Goal: Task Accomplishment & Management: Manage account settings

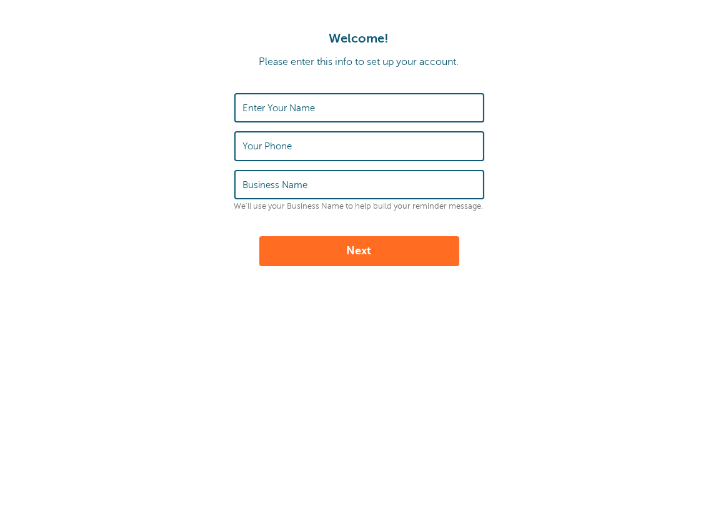
click at [334, 108] on input "Enter Your Name" at bounding box center [359, 107] width 232 height 27
type input "[PERSON_NAME]"
type input "4065290006"
click at [320, 150] on input "4065290006" at bounding box center [359, 145] width 232 height 27
drag, startPoint x: 299, startPoint y: 142, endPoint x: 241, endPoint y: 148, distance: 59.0
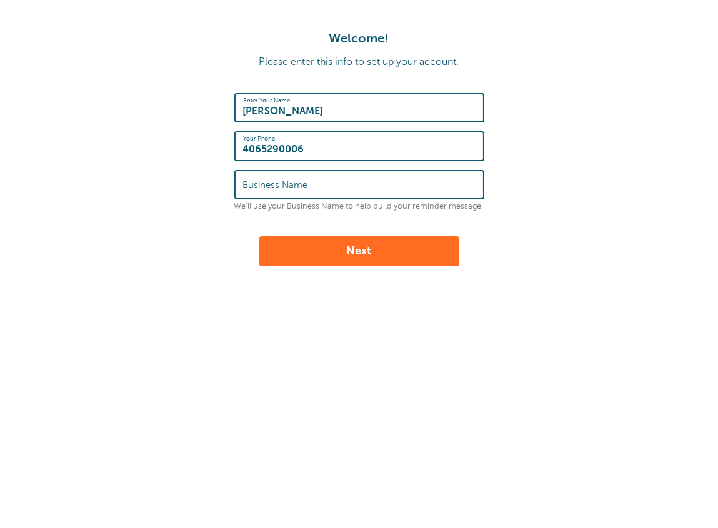
click at [237, 151] on div "Your Phone 4065290006" at bounding box center [359, 145] width 250 height 29
click at [319, 145] on input "4065290006" at bounding box center [359, 145] width 232 height 27
drag, startPoint x: 311, startPoint y: 145, endPoint x: 232, endPoint y: 150, distance: 79.5
click at [232, 150] on form "Enter Your Name Linda Swanson Your Phone 4065290006 Business Name We'll use you…" at bounding box center [358, 179] width 693 height 173
click at [119, 285] on div "Welcome! Please enter this info to set up your account. Enter Your Name Linda S…" at bounding box center [359, 208] width 718 height 416
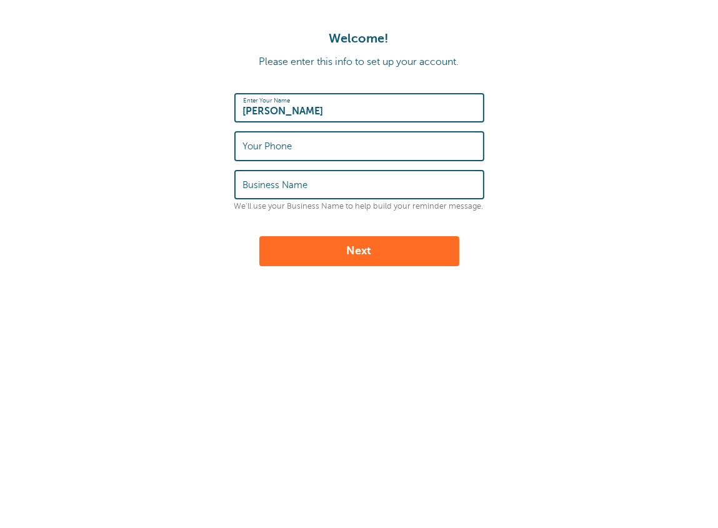
click at [384, 132] on input "Your Phone" at bounding box center [359, 145] width 232 height 27
paste input "(503) 385-4792"
type input "(503) 385-4792"
click at [319, 179] on input "Business Name" at bounding box center [359, 184] width 232 height 27
click at [352, 244] on button "Next" at bounding box center [359, 251] width 200 height 30
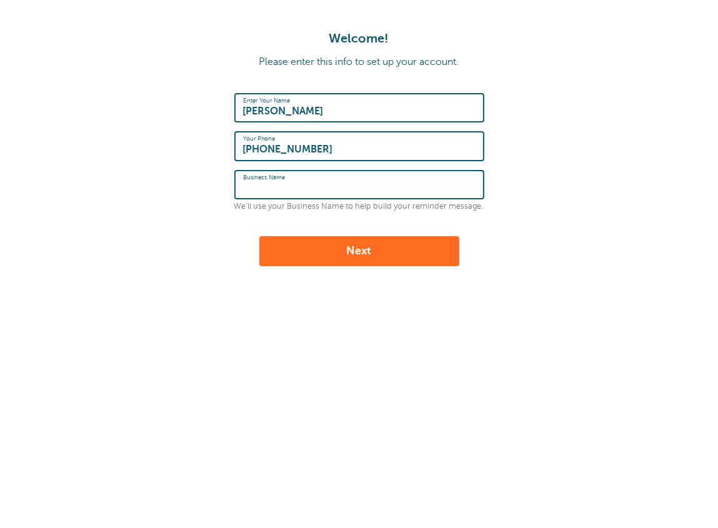
click at [249, 181] on input "Business Name" at bounding box center [359, 184] width 232 height 27
type input "WESD"
click at [394, 254] on button "Next" at bounding box center [359, 251] width 200 height 30
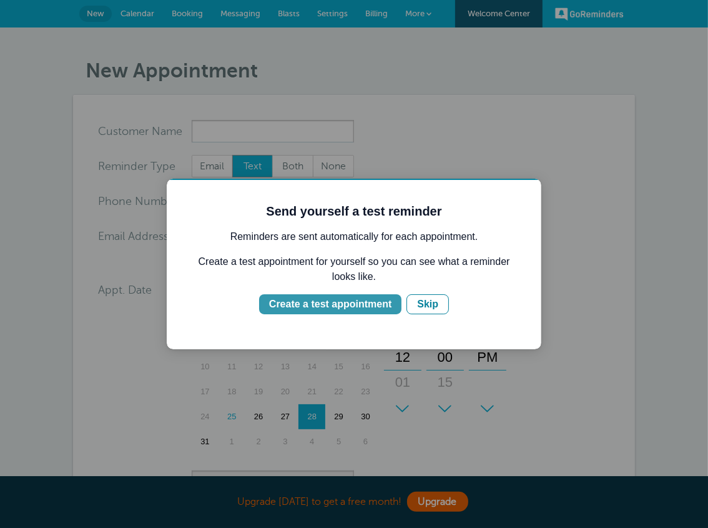
click at [351, 305] on div "Create a test appointment" at bounding box center [330, 303] width 122 height 15
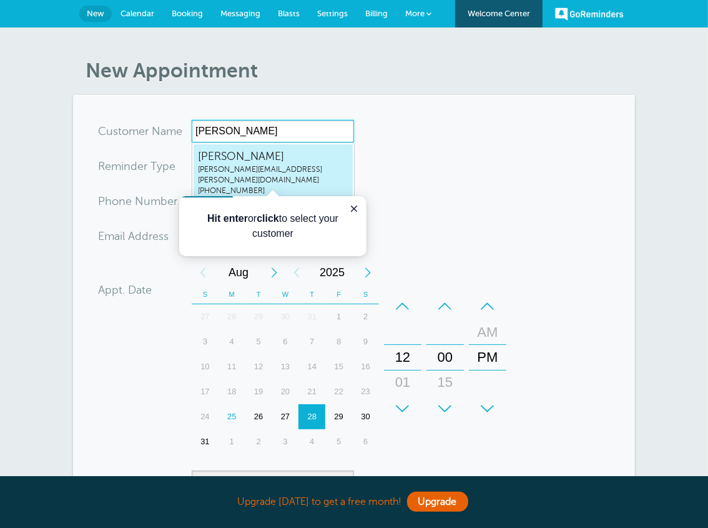
click at [260, 159] on span "[PERSON_NAME]" at bounding box center [273, 157] width 150 height 16
type input "LindaSwansonlinda.swanson@wesd.org5033854792"
type input "[PERSON_NAME]"
type input "[PHONE_NUMBER]"
type input "[PERSON_NAME][EMAIL_ADDRESS][PERSON_NAME][DOMAIN_NAME]"
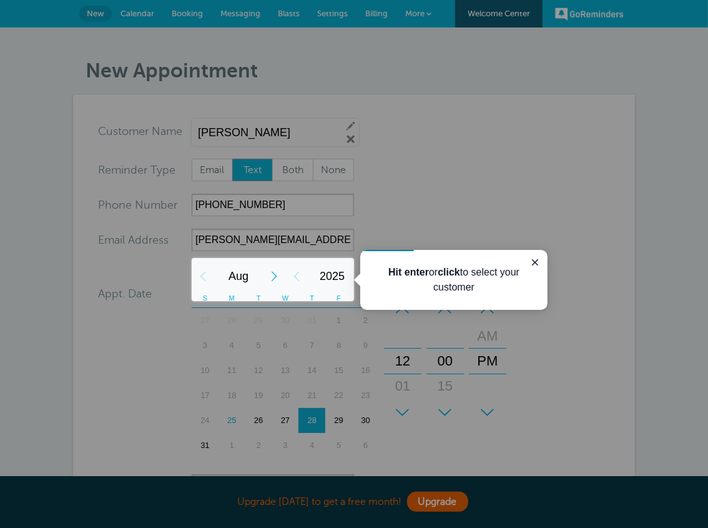
scroll to position [322, 0]
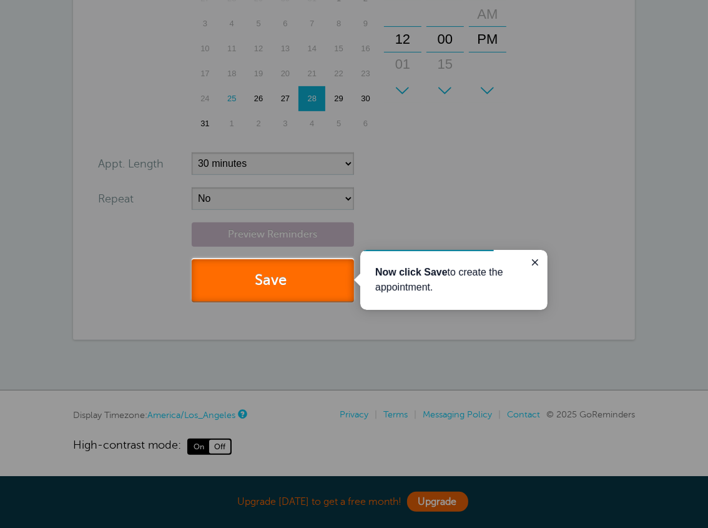
click at [262, 289] on button "Save" at bounding box center [273, 280] width 162 height 43
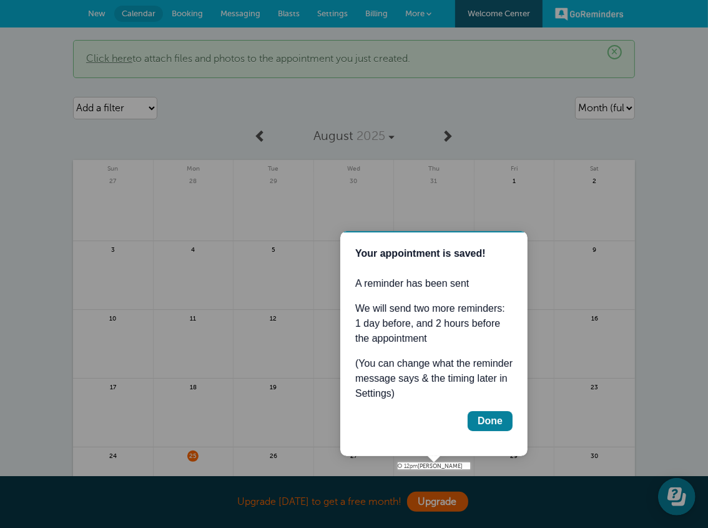
click at [443, 467] on div at bounding box center [434, 465] width 72 height 7
click at [495, 419] on div "Done" at bounding box center [489, 420] width 25 height 15
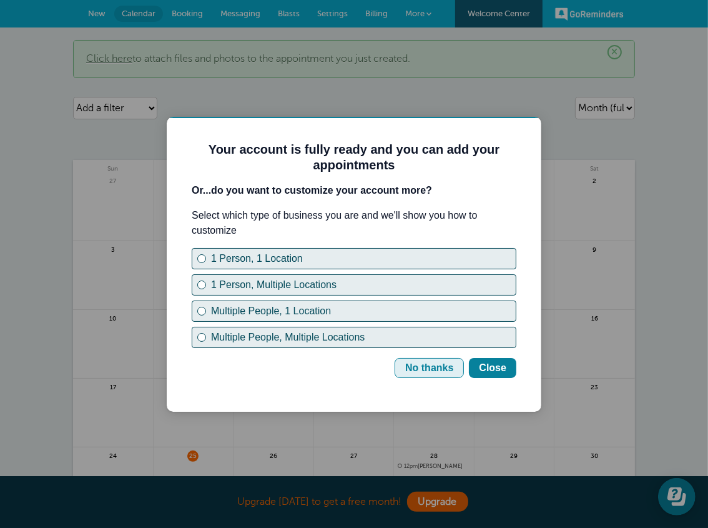
click at [434, 362] on div "No thanks" at bounding box center [429, 367] width 48 height 15
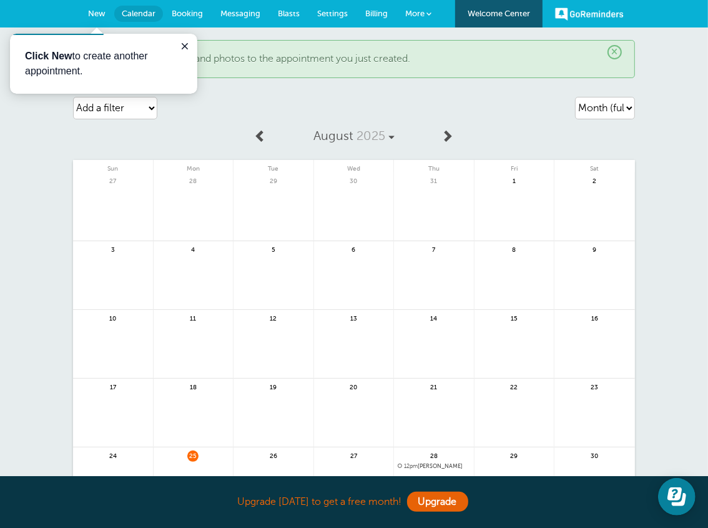
click at [144, 19] on link "Calendar" at bounding box center [138, 14] width 49 height 16
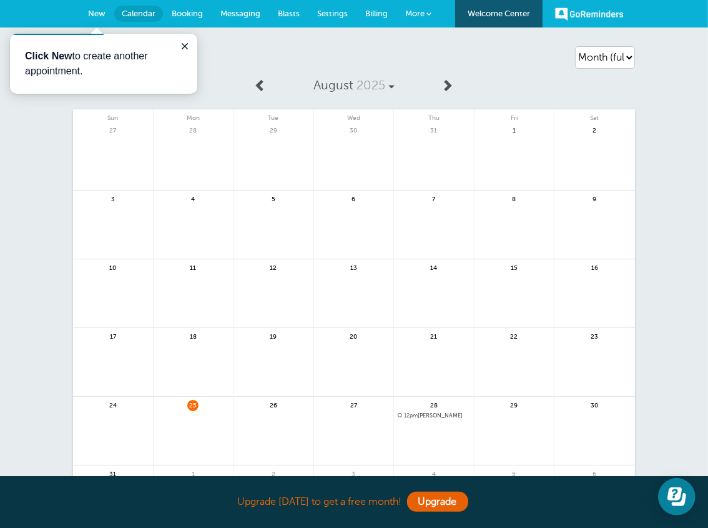
click at [435, 417] on span "12pm Linda Swanson" at bounding box center [434, 415] width 72 height 7
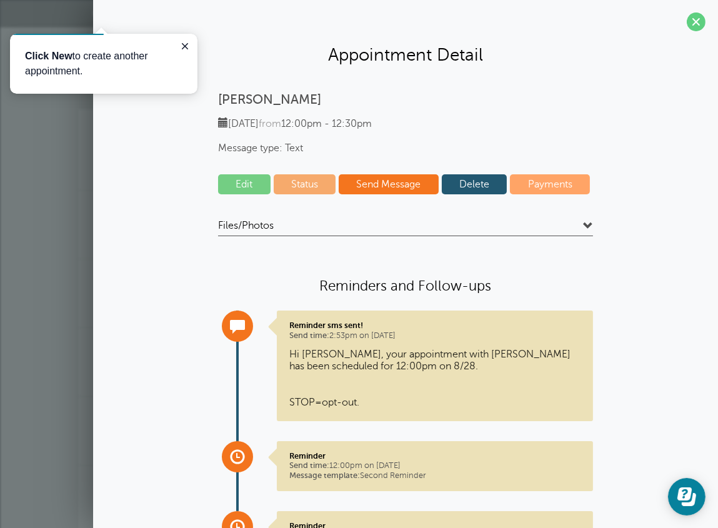
click at [241, 186] on link "Edit" at bounding box center [244, 184] width 52 height 20
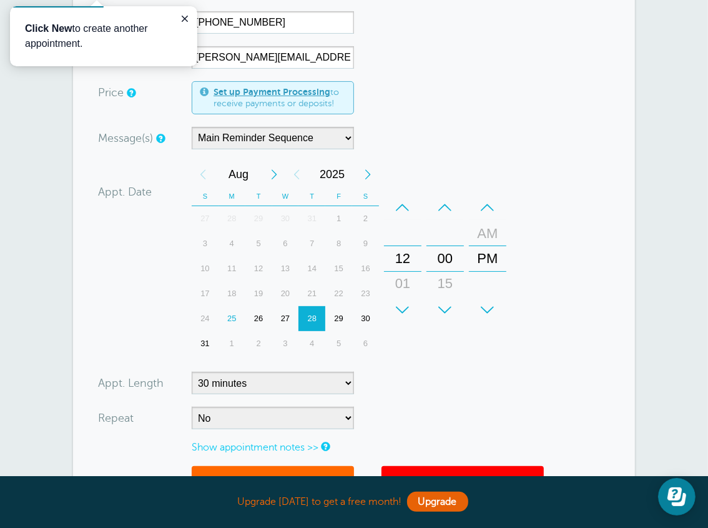
scroll to position [187, 0]
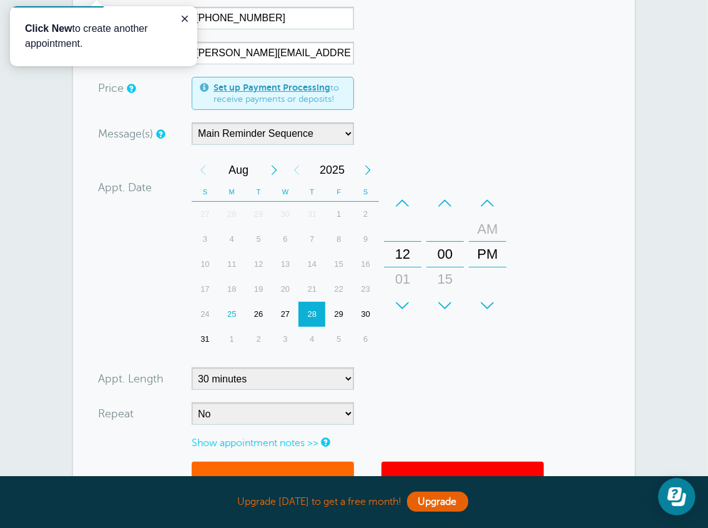
drag, startPoint x: 271, startPoint y: 317, endPoint x: 283, endPoint y: 320, distance: 12.9
click at [283, 320] on div "24 25 26 27 28 29 30" at bounding box center [285, 314] width 187 height 25
click at [256, 313] on div "26" at bounding box center [259, 314] width 27 height 25
click at [399, 305] on div "+" at bounding box center [402, 305] width 37 height 25
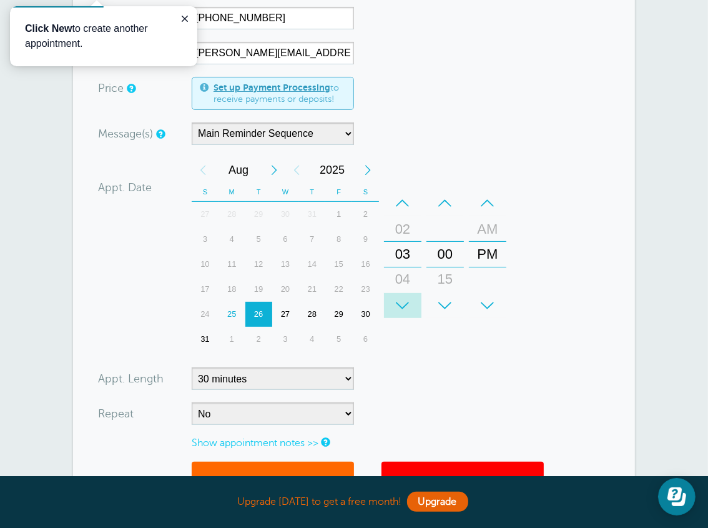
click at [399, 305] on div "+" at bounding box center [402, 305] width 37 height 25
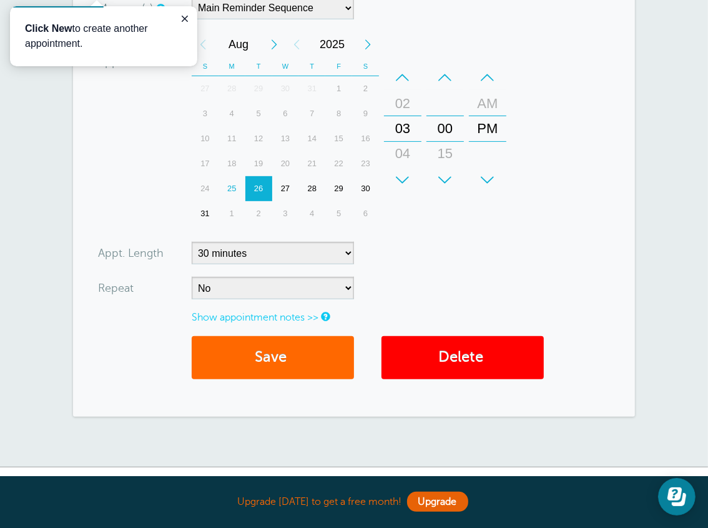
click at [305, 321] on link "Show appointment notes >>" at bounding box center [255, 317] width 127 height 11
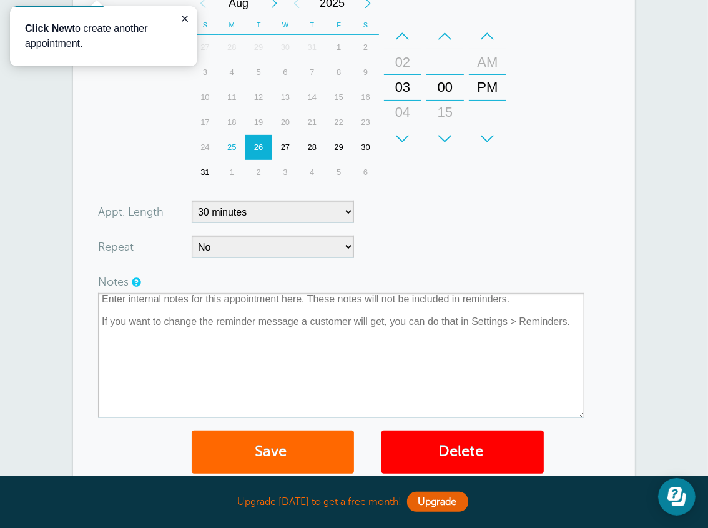
scroll to position [375, 0]
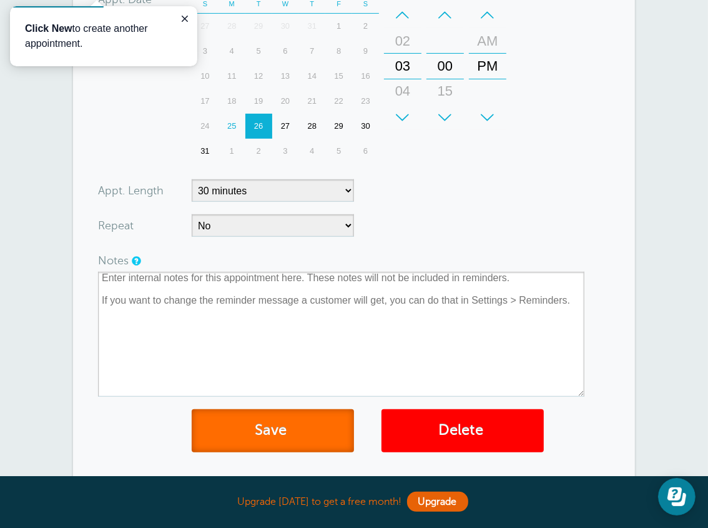
click at [289, 429] on span "submit" at bounding box center [289, 430] width 4 height 17
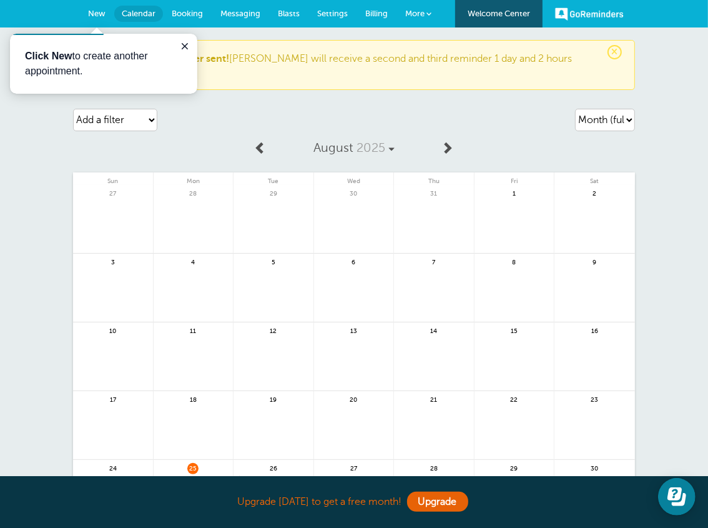
click at [192, 48] on div "Click New to create another appointment." at bounding box center [103, 63] width 187 height 60
click at [181, 46] on icon "Close guide" at bounding box center [185, 46] width 10 height 10
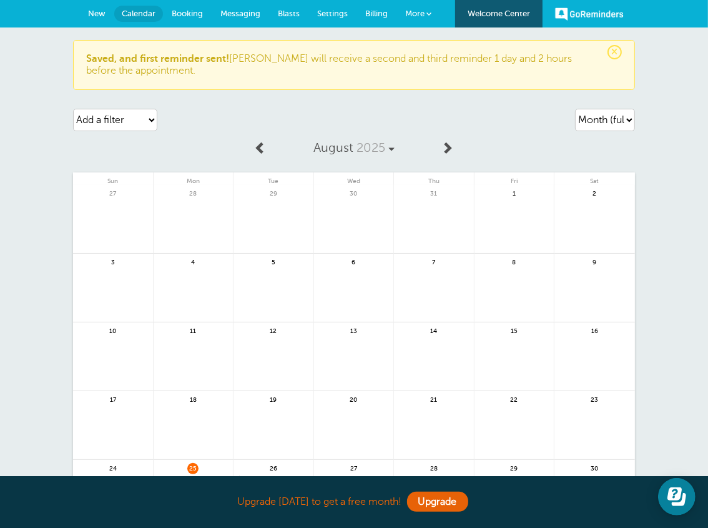
click at [424, 11] on span "More" at bounding box center [414, 13] width 19 height 9
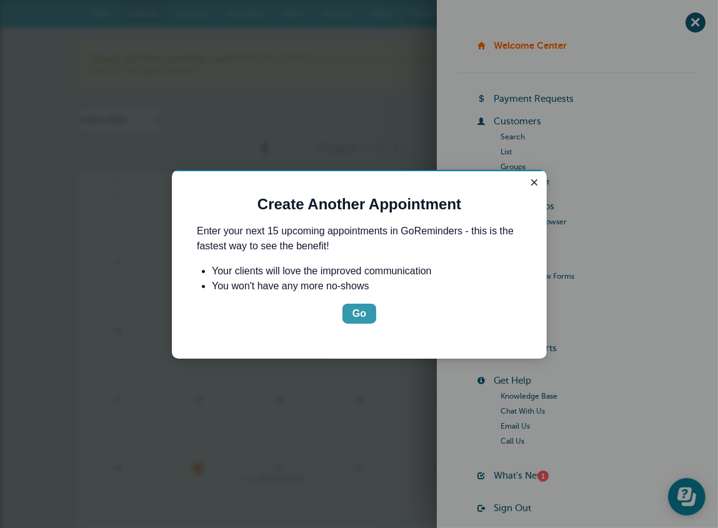
click at [364, 312] on div "Go" at bounding box center [359, 313] width 14 height 15
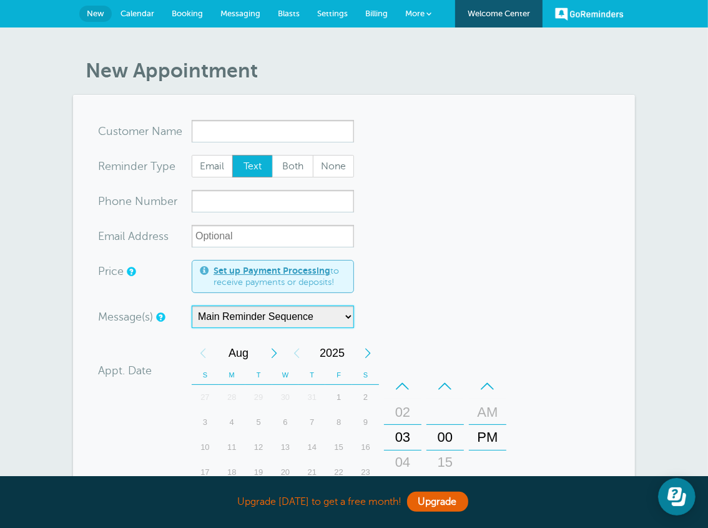
click at [354, 312] on select "Main Reminder Sequence" at bounding box center [273, 317] width 162 height 22
click at [396, 296] on form "You are creating a new customer. To use an existing customer select one from th…" at bounding box center [354, 428] width 512 height 617
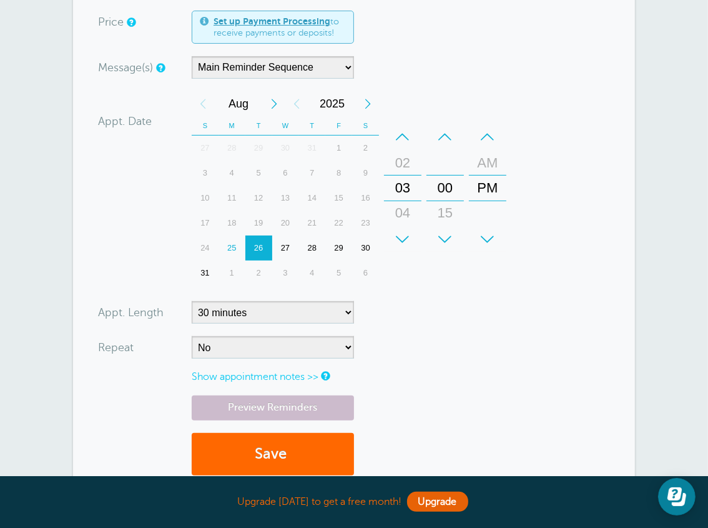
scroll to position [312, 0]
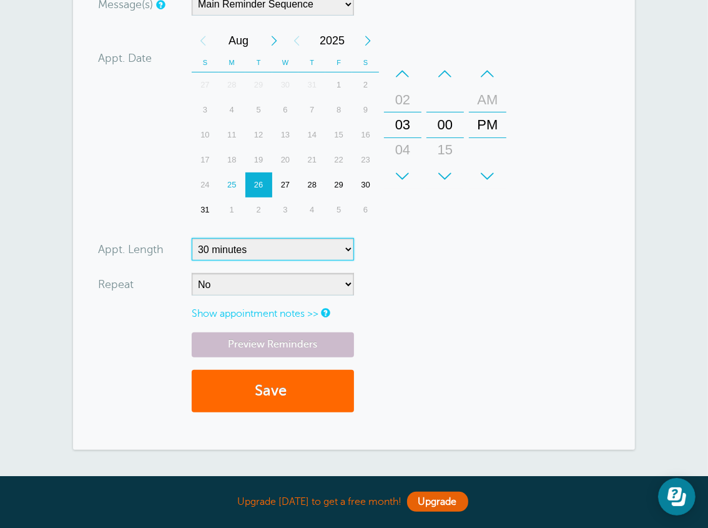
click at [346, 251] on select "5 minutes 10 minutes 15 minutes 20 minutes 25 minutes 30 minutes 35 minutes 40 …" at bounding box center [273, 249] width 162 height 22
select select "20"
click at [192, 238] on select "5 minutes 10 minutes 15 minutes 20 minutes 25 minutes 30 minutes 35 minutes 40 …" at bounding box center [273, 249] width 162 height 22
click at [516, 256] on form "You are creating a new customer. To use an existing customer select one from th…" at bounding box center [354, 116] width 512 height 617
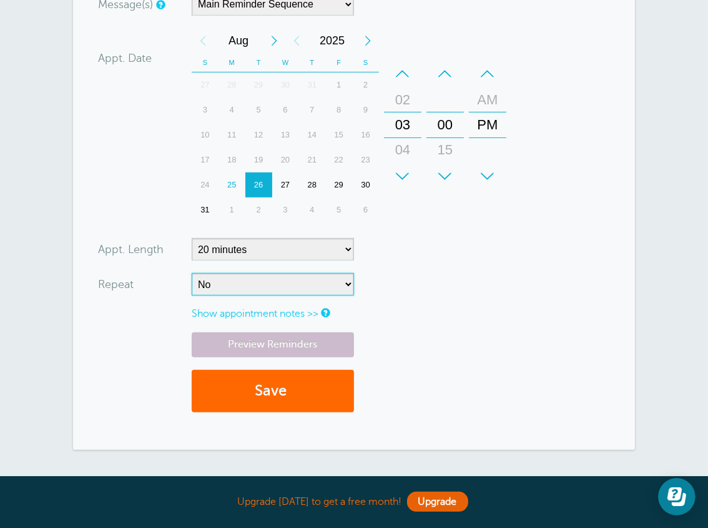
click at [349, 289] on select "No Daily Weekly Every 2 weeks Every 3 weeks Every 4 weeks Monthly Every 5 weeks…" at bounding box center [273, 284] width 162 height 22
select select "RRULE:FREQ=WEEKLY;INTERVAL=2"
click at [192, 273] on select "No Daily Weekly Every 2 weeks Every 3 weeks Every 4 weeks Monthly Every 5 weeks…" at bounding box center [273, 284] width 162 height 22
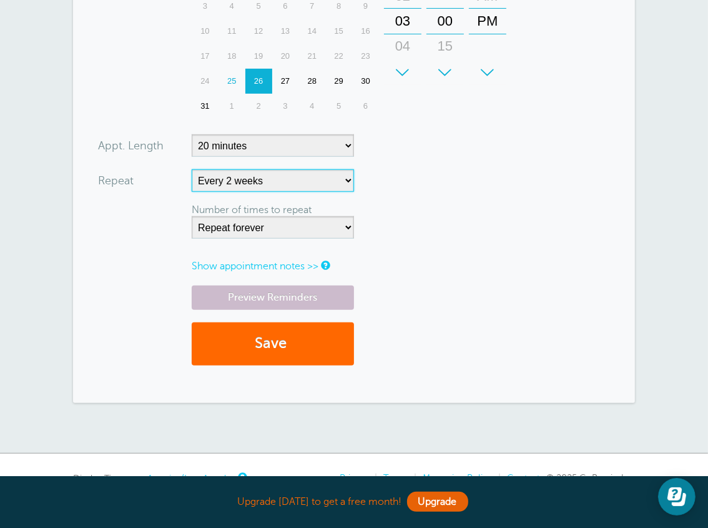
scroll to position [437, 0]
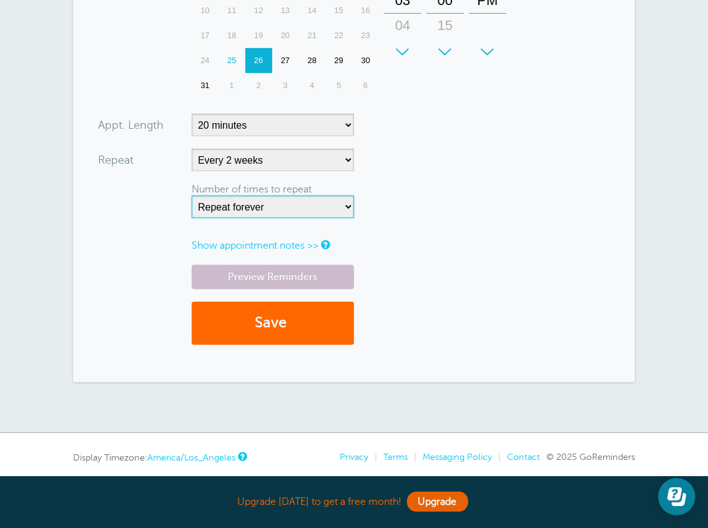
click at [346, 202] on select "Repeat forever 2 3 4 5 6 7 8 9 10 11 12 13 14 15 16 17 18 19 20" at bounding box center [273, 207] width 162 height 22
click at [433, 255] on form "You are creating a new customer. To use an existing customer select one from th…" at bounding box center [354, 20] width 512 height 674
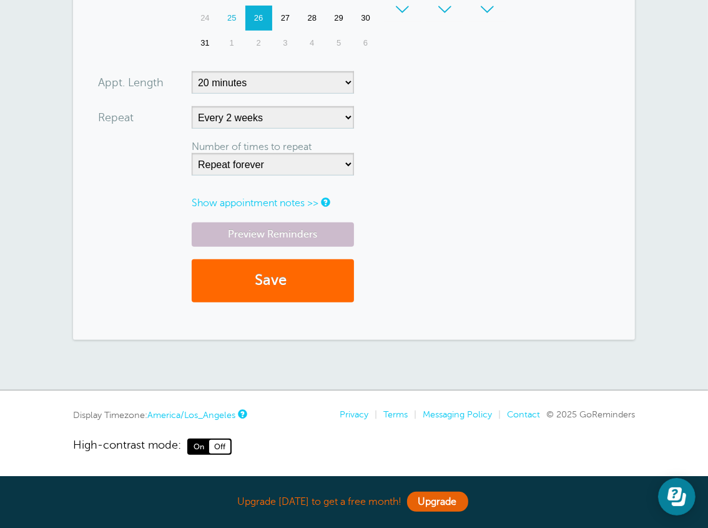
scroll to position [480, 0]
click at [296, 200] on link "Show appointment notes >>" at bounding box center [255, 202] width 127 height 11
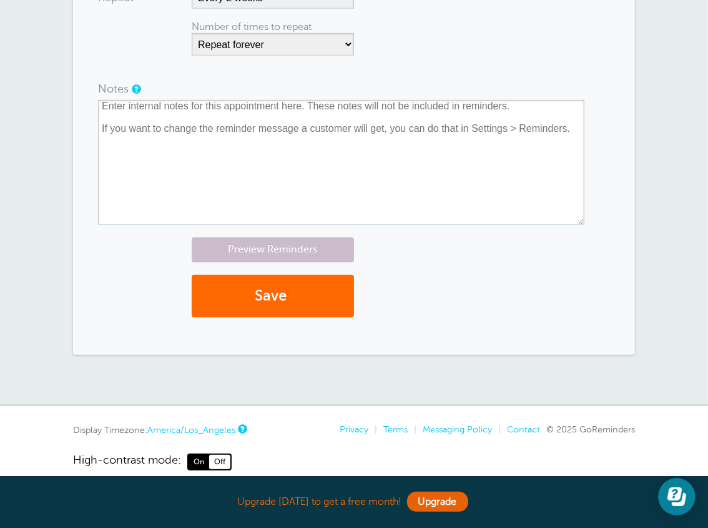
scroll to position [615, 0]
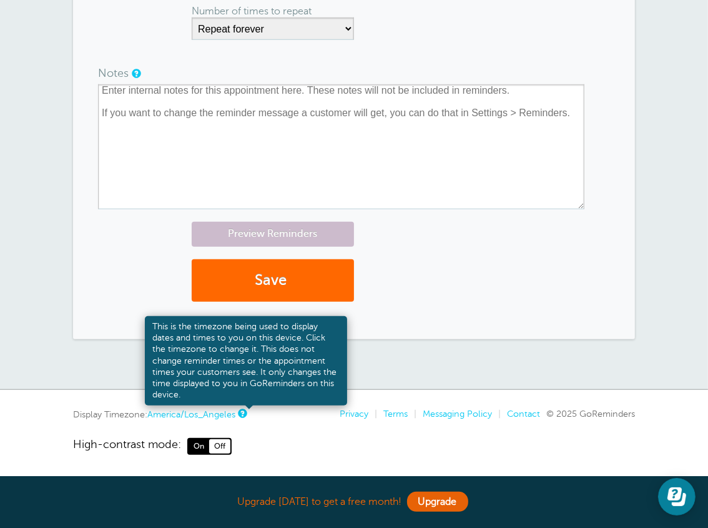
click at [246, 415] on link at bounding box center [241, 413] width 7 height 8
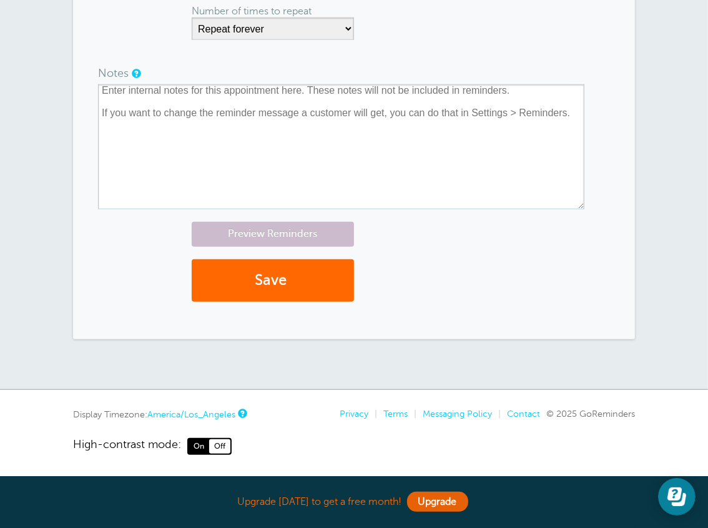
click at [202, 412] on link "America/Los_Angeles" at bounding box center [191, 414] width 88 height 10
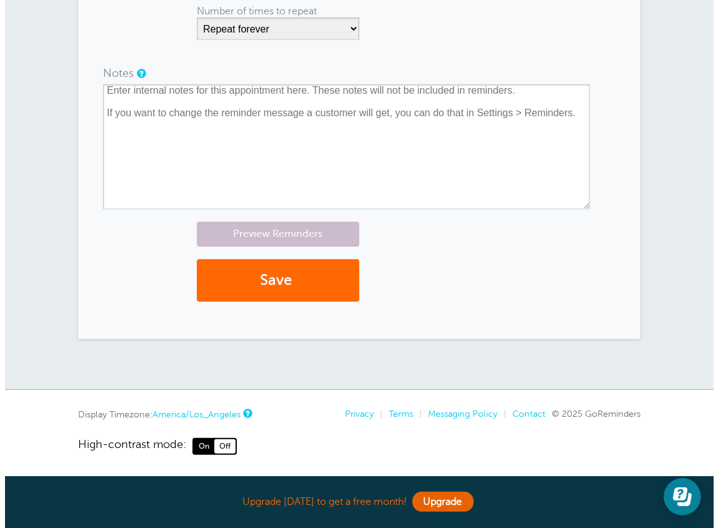
scroll to position [475, 0]
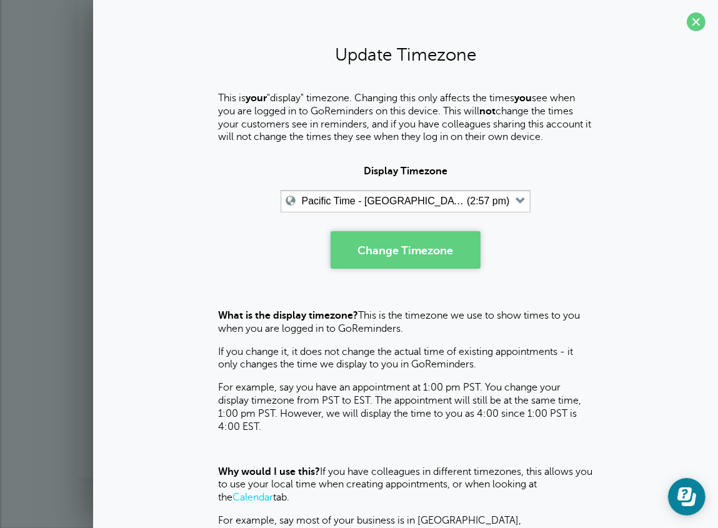
click at [425, 257] on button "Change Timezone" at bounding box center [406, 249] width 150 height 37
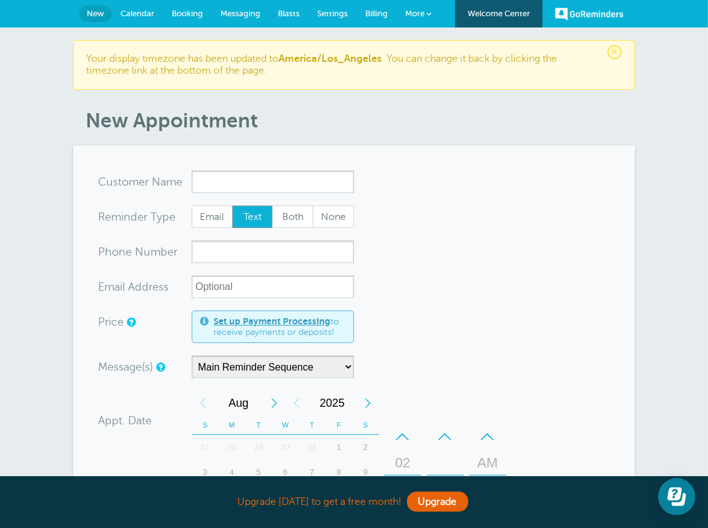
click at [137, 12] on span "Calendar" at bounding box center [138, 13] width 34 height 9
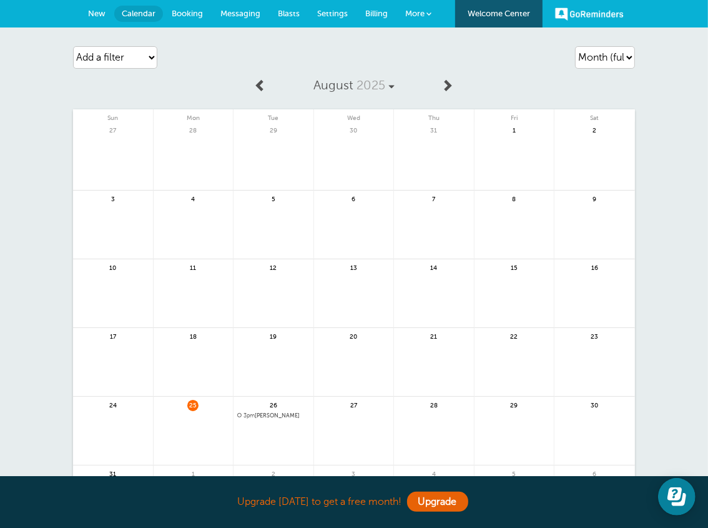
click at [601, 14] on link "GoReminders" at bounding box center [589, 13] width 69 height 27
click at [583, 11] on link "GoReminders" at bounding box center [589, 13] width 69 height 27
click at [420, 12] on span "More" at bounding box center [414, 13] width 19 height 9
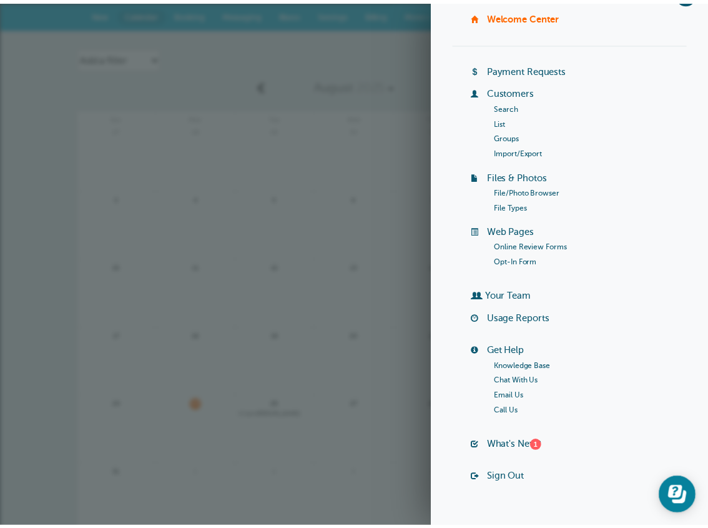
scroll to position [52, 0]
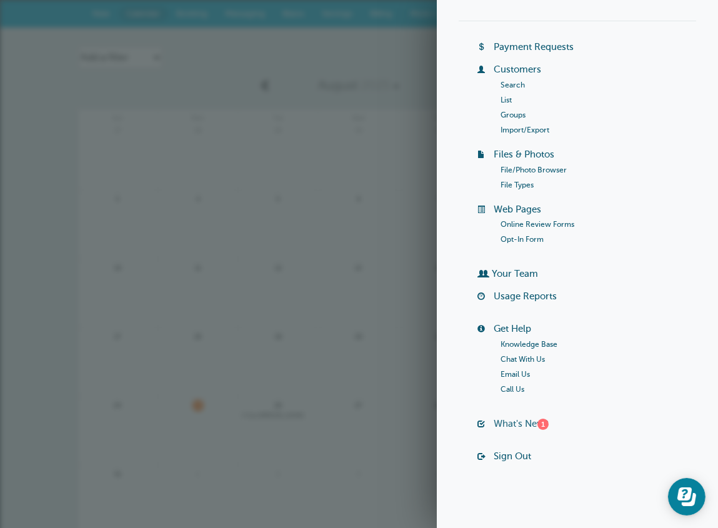
click at [494, 424] on link "What's New? 1" at bounding box center [521, 424] width 55 height 10
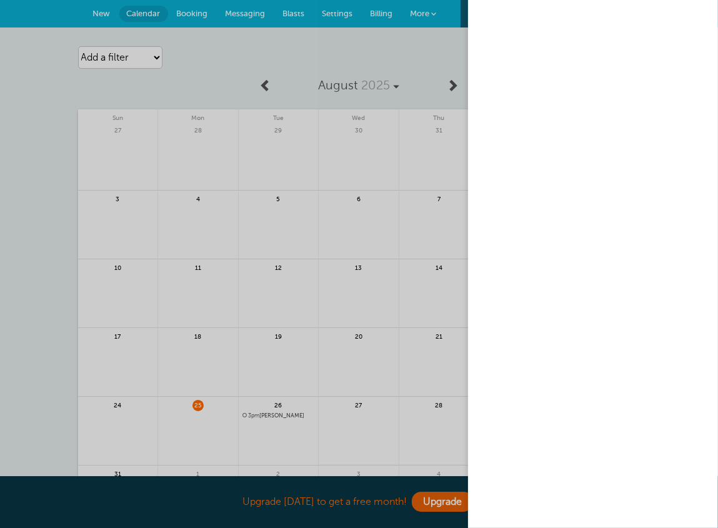
click at [339, 15] on div at bounding box center [359, 264] width 718 height 528
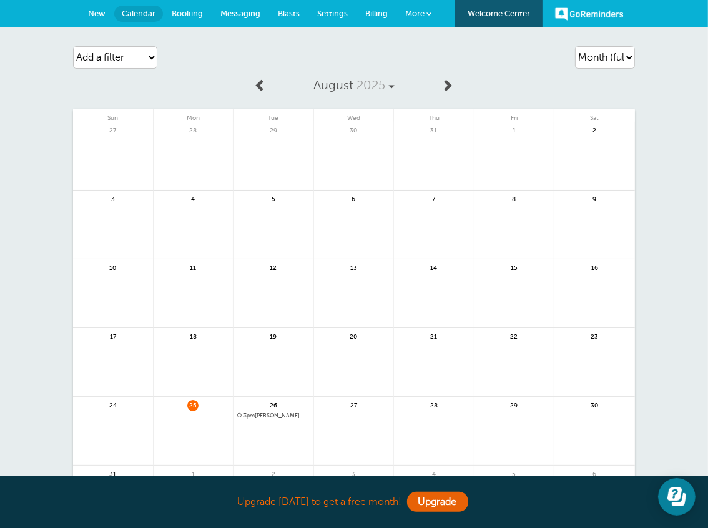
click at [339, 15] on span "Settings" at bounding box center [332, 13] width 31 height 9
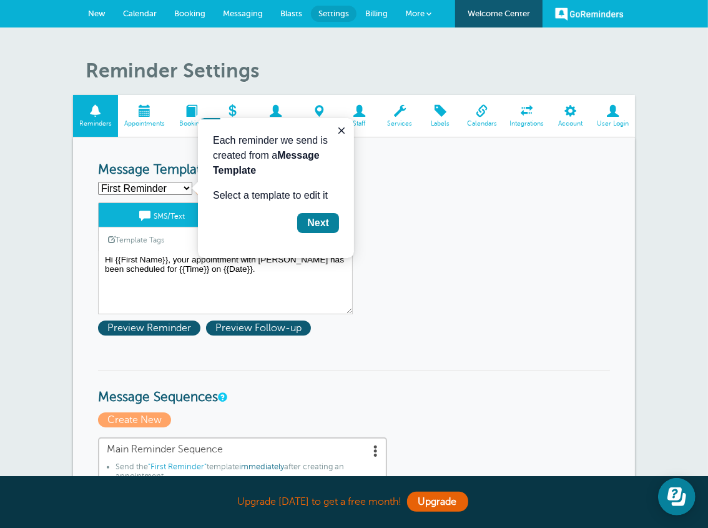
click at [531, 117] on span at bounding box center [527, 111] width 47 height 12
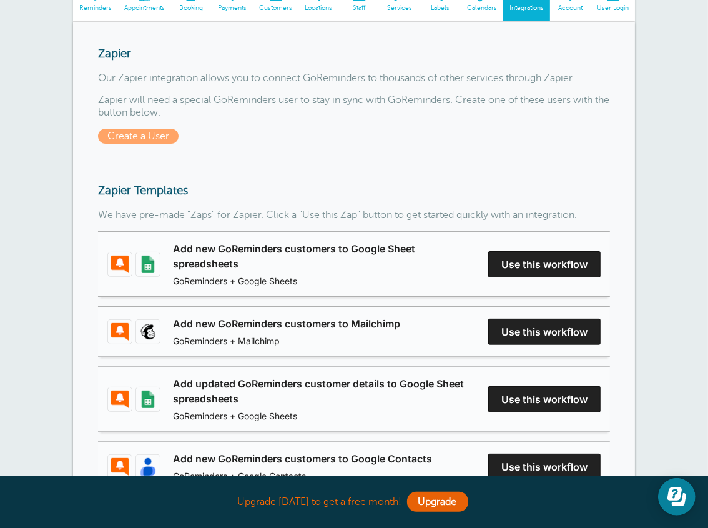
scroll to position [62, 0]
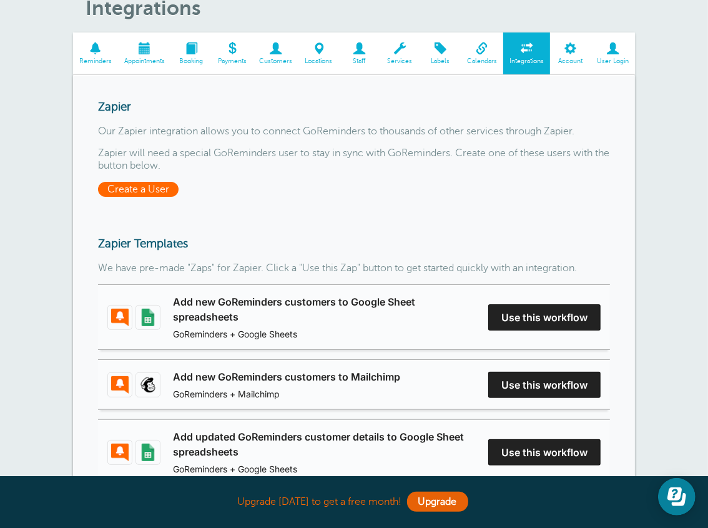
click at [144, 190] on span "Create a User" at bounding box center [138, 189] width 81 height 15
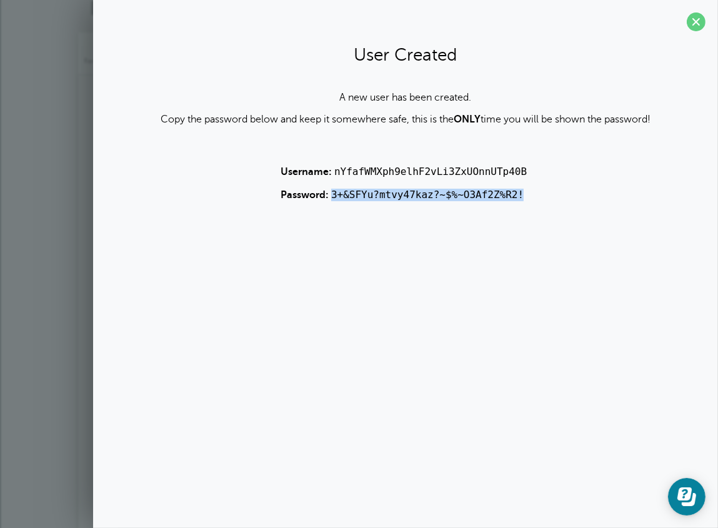
drag, startPoint x: 331, startPoint y: 198, endPoint x: 519, endPoint y: 196, distance: 188.1
click at [519, 196] on p "Password: 3+&SFYu?mtvy47kaz?~$%~O3Af2Z%R2!" at bounding box center [406, 195] width 250 height 12
copy code "3+&SFYu?mtvy47kaz?~$%~O3Af2Z%R2!"
click at [217, 176] on div "A new user has been created. Copy the password below and keep it somewhere safe…" at bounding box center [406, 146] width 600 height 109
drag, startPoint x: 281, startPoint y: 167, endPoint x: 551, endPoint y: 207, distance: 273.6
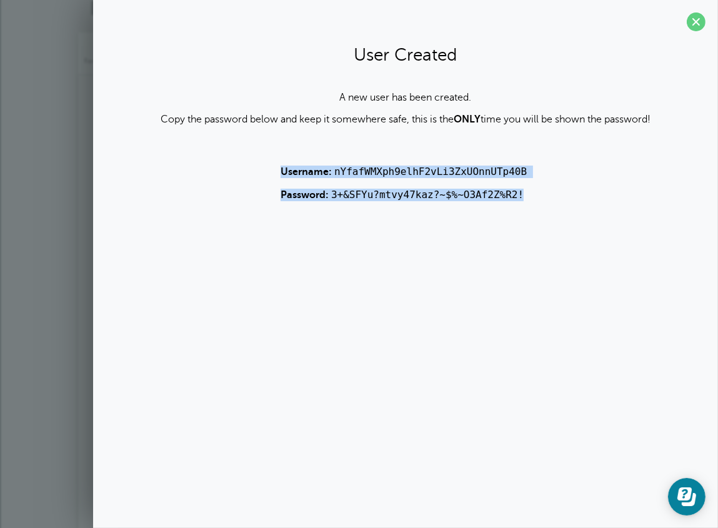
click at [551, 216] on section "User Created A new user has been created. Copy the password below and keep it s…" at bounding box center [405, 125] width 625 height 251
copy div "Username: nYfafWMXph9elhF2vLi3ZxUOnnUTp40B Password: 3+&SFYu?mtvy47kaz?~$%~O3Af…"
click at [176, 198] on div "A new user has been created. Copy the password below and keep it somewhere safe…" at bounding box center [406, 146] width 600 height 109
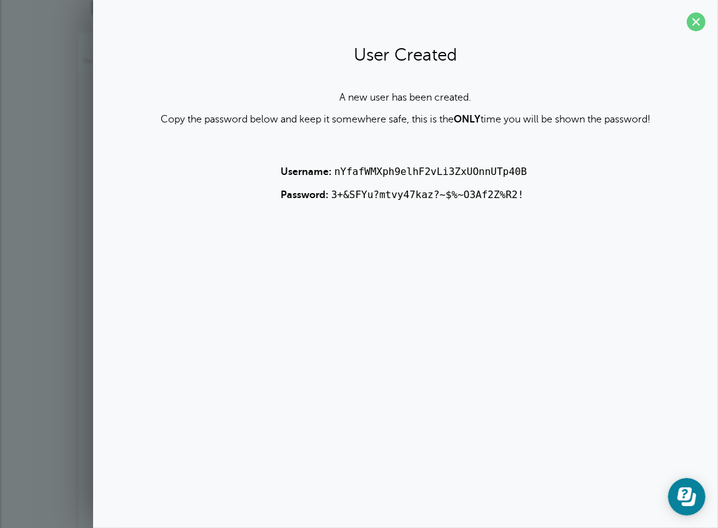
click at [590, 49] on h2 "User Created" at bounding box center [406, 55] width 600 height 22
click at [695, 19] on span at bounding box center [696, 21] width 19 height 19
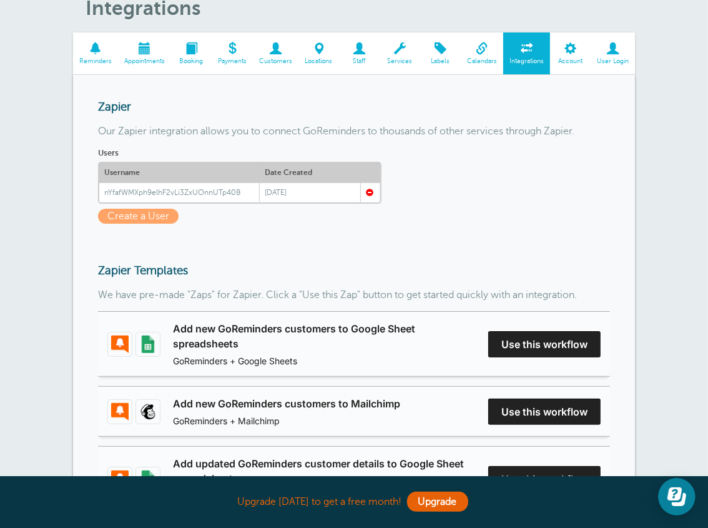
click at [212, 186] on div "nYfafWMXph9elhF2vLi3ZxUOnnUTp40B" at bounding box center [179, 192] width 160 height 19
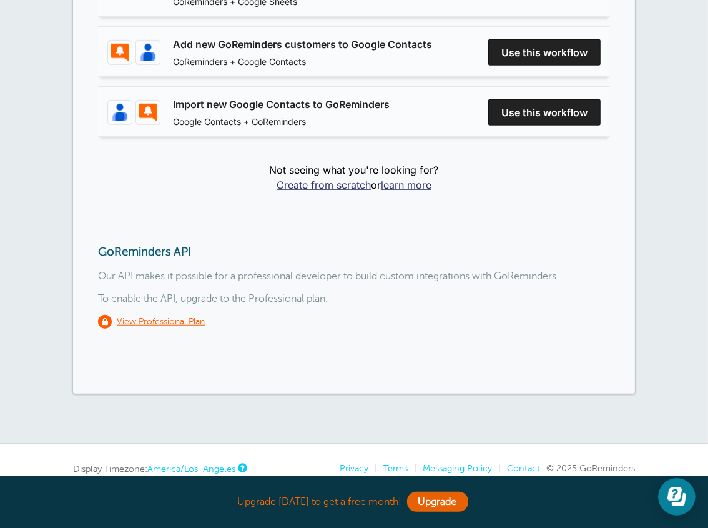
scroll to position [562, 0]
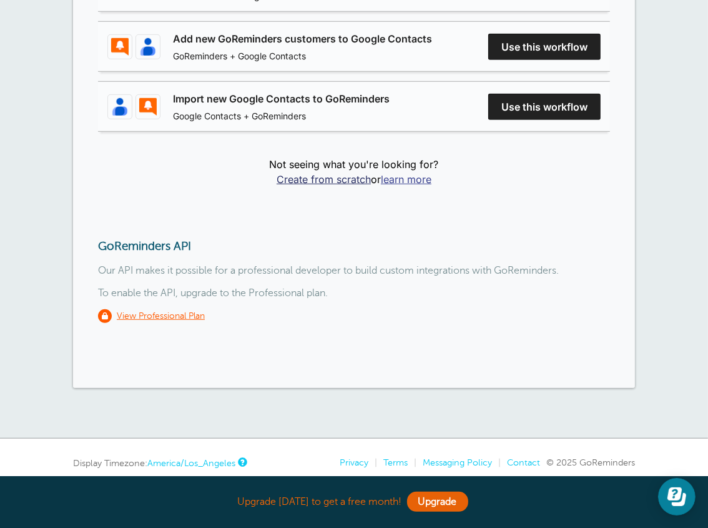
click at [411, 175] on link "learn more" at bounding box center [406, 179] width 51 height 12
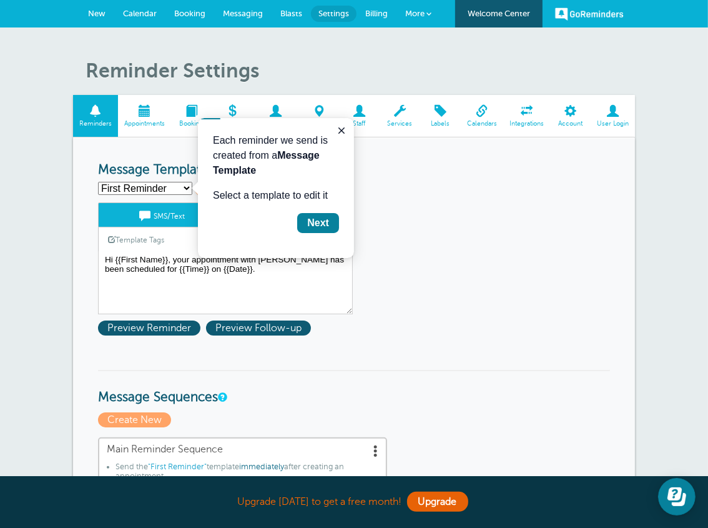
click at [324, 222] on div "Next" at bounding box center [318, 222] width 22 height 15
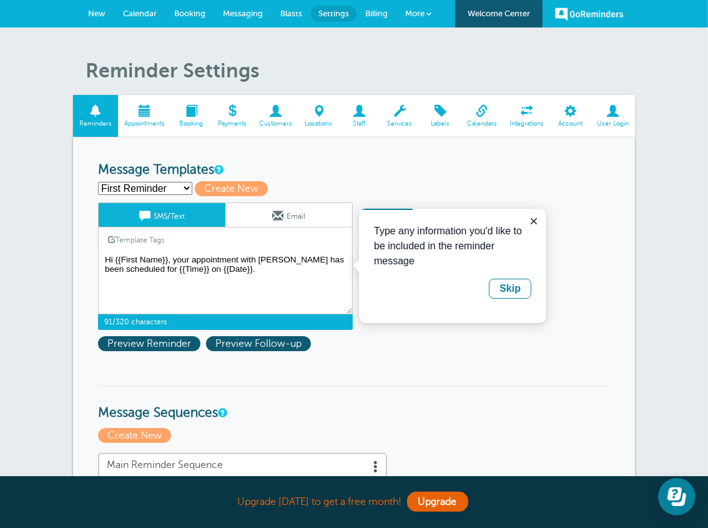
click at [259, 259] on textarea "Hi {{First Name}}, your appointment with [PERSON_NAME] has been scheduled for {…" at bounding box center [225, 283] width 255 height 62
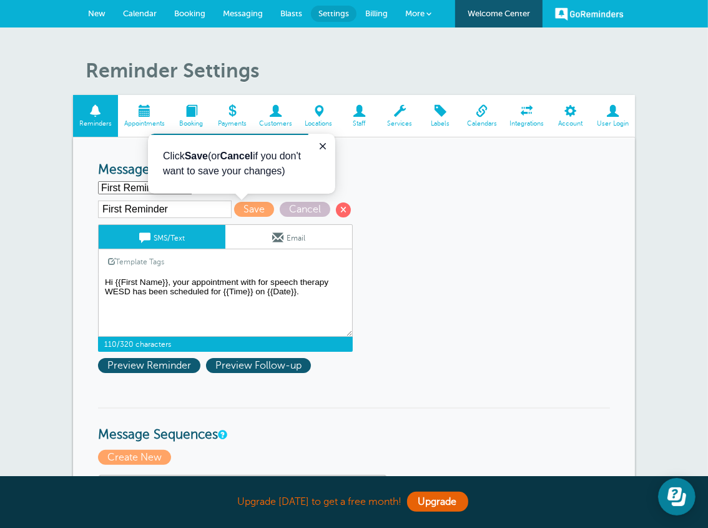
drag, startPoint x: 128, startPoint y: 292, endPoint x: 102, endPoint y: 295, distance: 25.8
click at [102, 295] on textarea "Hi {{First Name}}, your appointment with [PERSON_NAME] has been scheduled for {…" at bounding box center [225, 305] width 255 height 62
click at [191, 279] on textarea "Hi {{First Name}}, your appointment with [PERSON_NAME] has been scheduled for {…" at bounding box center [225, 305] width 255 height 62
click at [279, 277] on textarea "Hi {{First Name}}, your appointment with [PERSON_NAME] has been scheduled for {…" at bounding box center [225, 305] width 255 height 62
type textarea "Hi {{First Name}}, your online appointment for speech therapy has been schedule…"
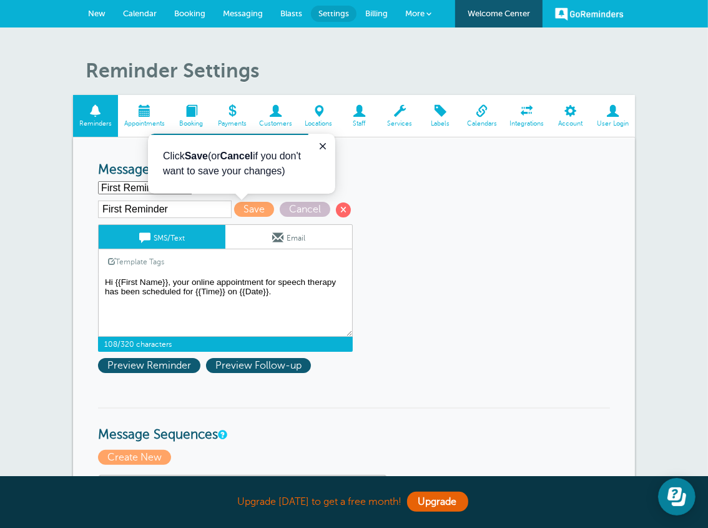
click at [270, 316] on textarea "Hi {{First Name}}, your appointment with [PERSON_NAME] has been scheduled for {…" at bounding box center [225, 305] width 255 height 62
click at [142, 370] on span "Preview Reminder" at bounding box center [149, 365] width 102 height 15
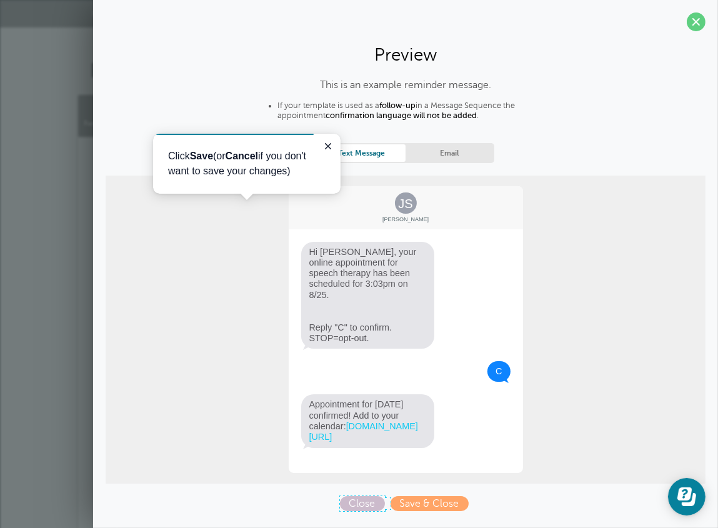
click at [355, 505] on span "Close" at bounding box center [362, 503] width 45 height 15
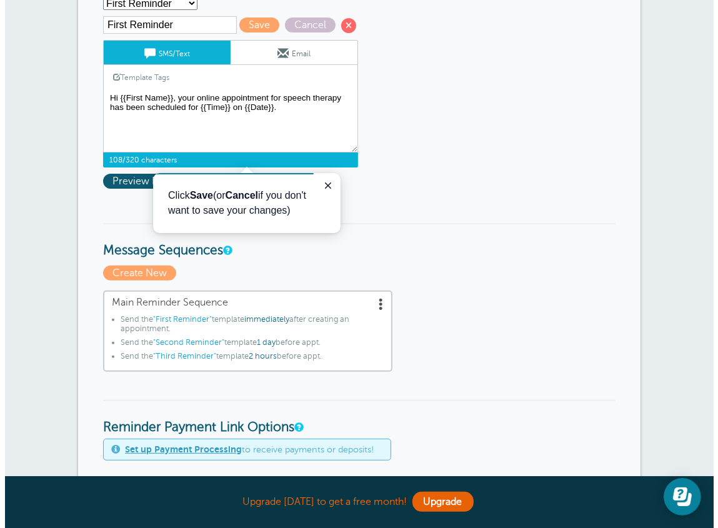
scroll to position [187, 0]
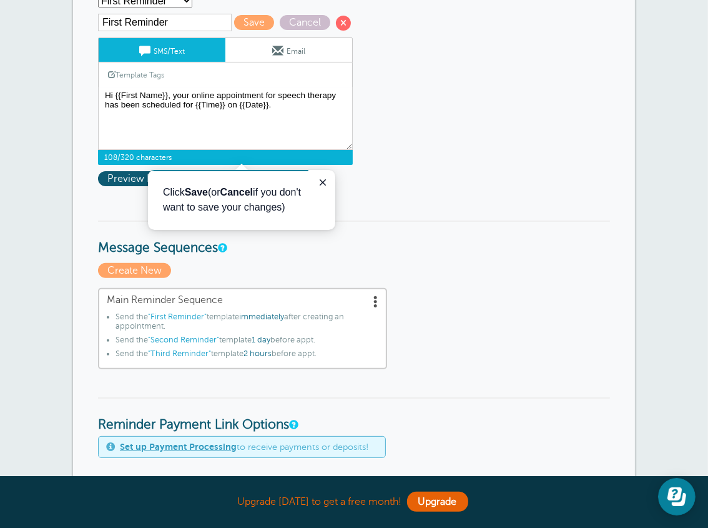
click at [168, 338] on span ""Second Reminder"" at bounding box center [183, 340] width 71 height 9
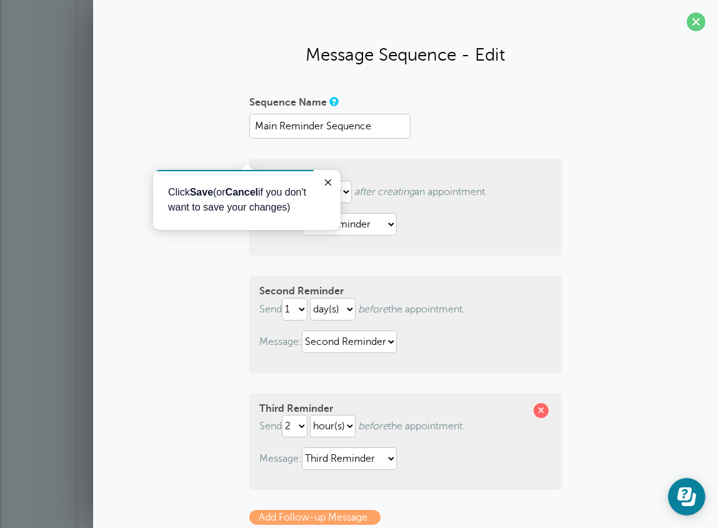
click at [317, 184] on p "Click Save (or Cancel if you don't want to save your changes)" at bounding box center [245, 199] width 157 height 30
click at [322, 179] on icon "Close guide" at bounding box center [327, 182] width 10 height 10
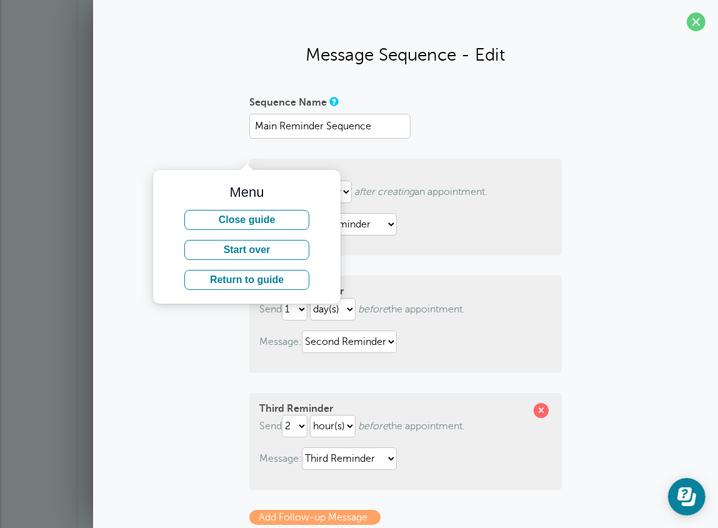
click at [546, 106] on div "Sequence Name" at bounding box center [405, 103] width 312 height 22
click at [383, 129] on input "Main Reminder Sequence" at bounding box center [329, 126] width 161 height 25
click at [542, 86] on section "Message Sequence - Edit Sequence Name Main Reminder Sequence First Reminder Sen…" at bounding box center [405, 333] width 625 height 667
click at [295, 222] on button "Close guide" at bounding box center [246, 219] width 125 height 20
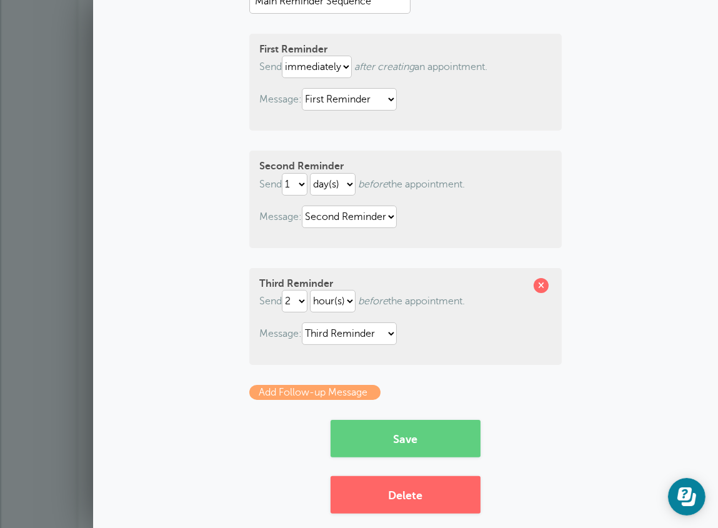
scroll to position [138, 0]
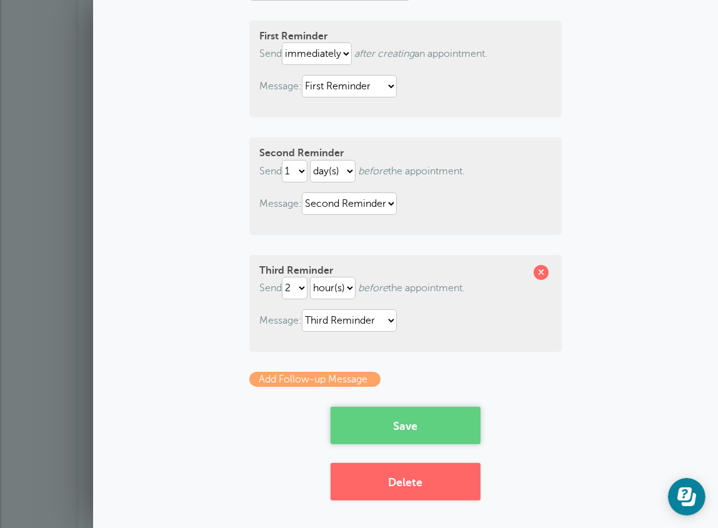
click at [404, 422] on button "Save" at bounding box center [406, 425] width 150 height 37
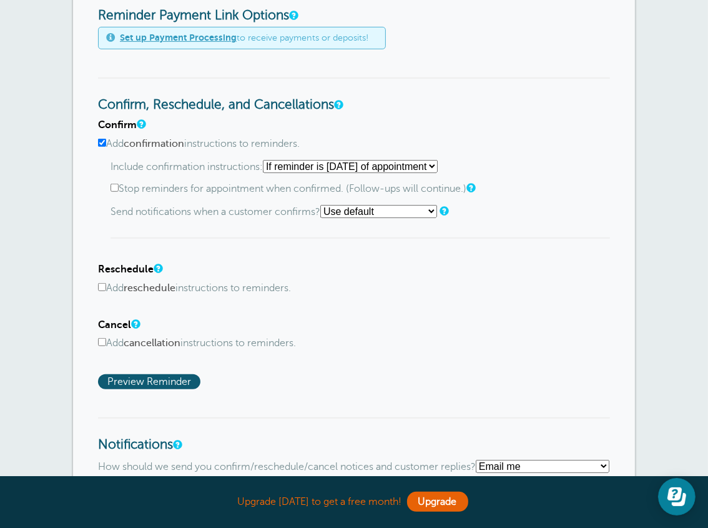
scroll to position [625, 0]
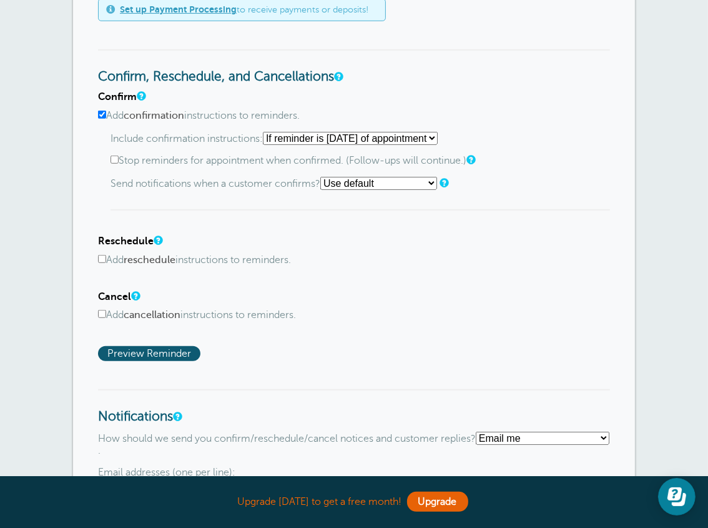
click at [97, 311] on div "Reminder Schedule 1st reminder: Immediately 1 2 3 4 5 6 7 8 9 10 11 12 13 14 15…" at bounding box center [354, 132] width 562 height 1163
click at [102, 313] on input "Add cancellation instructions to reminders." at bounding box center [102, 314] width 8 height 8
checkbox input "true"
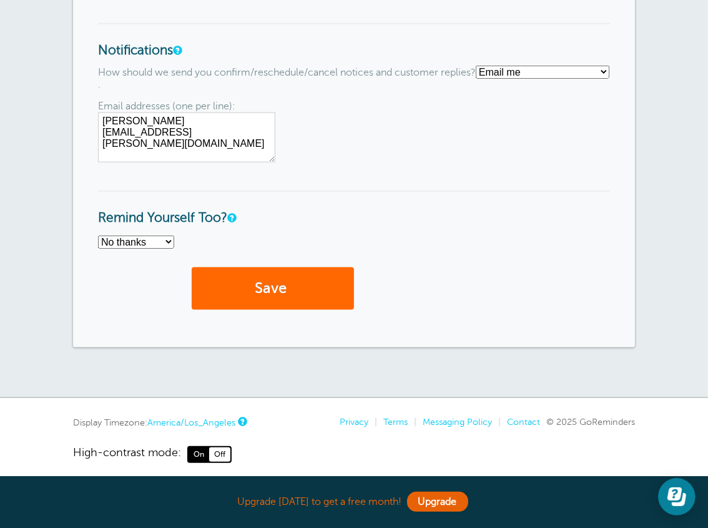
scroll to position [1086, 0]
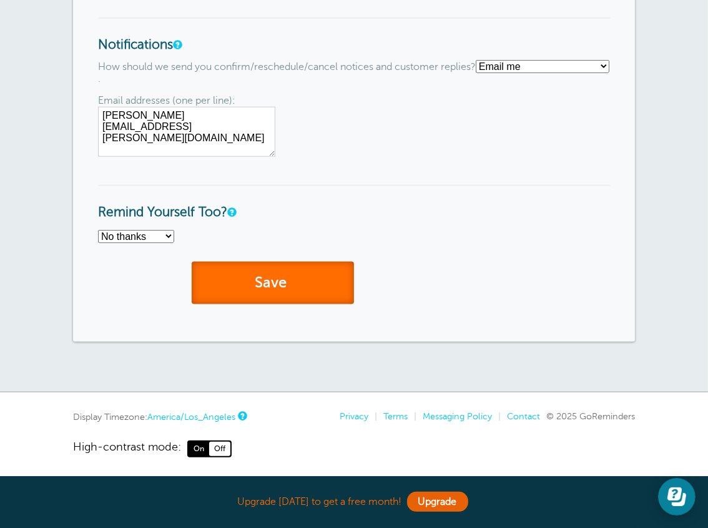
click at [266, 286] on button "Save" at bounding box center [273, 283] width 162 height 43
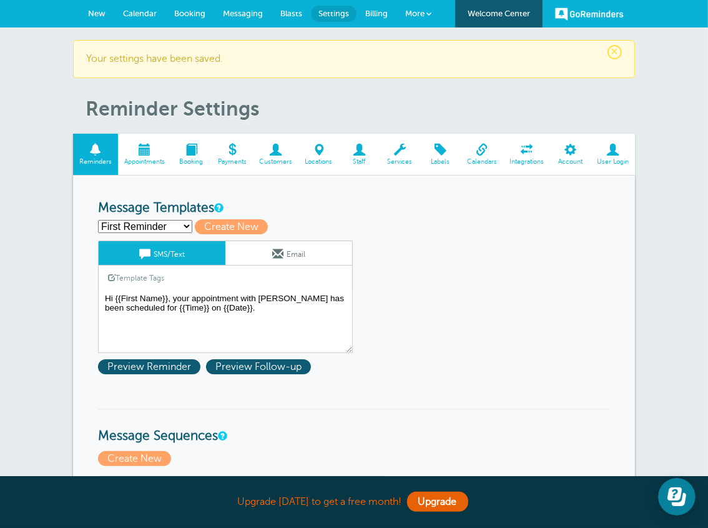
click at [142, 144] on span at bounding box center [144, 150] width 53 height 12
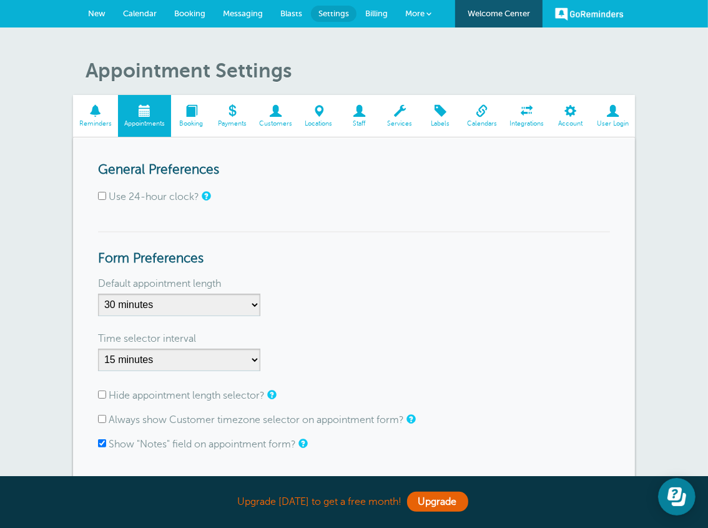
click at [199, 116] on span at bounding box center [191, 111] width 41 height 12
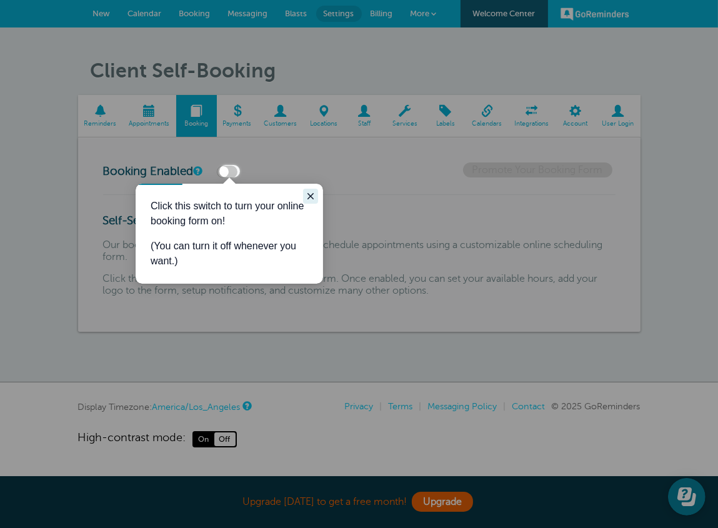
click at [312, 191] on icon "Close guide" at bounding box center [310, 196] width 10 height 10
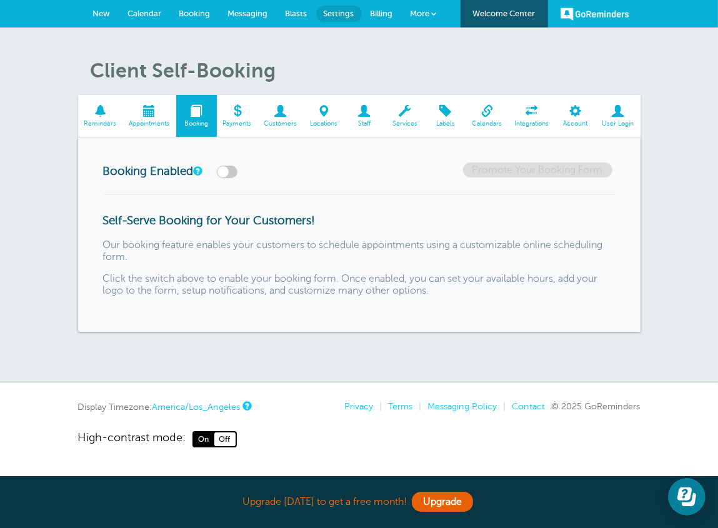
click at [405, 124] on span "Services" at bounding box center [405, 123] width 28 height 7
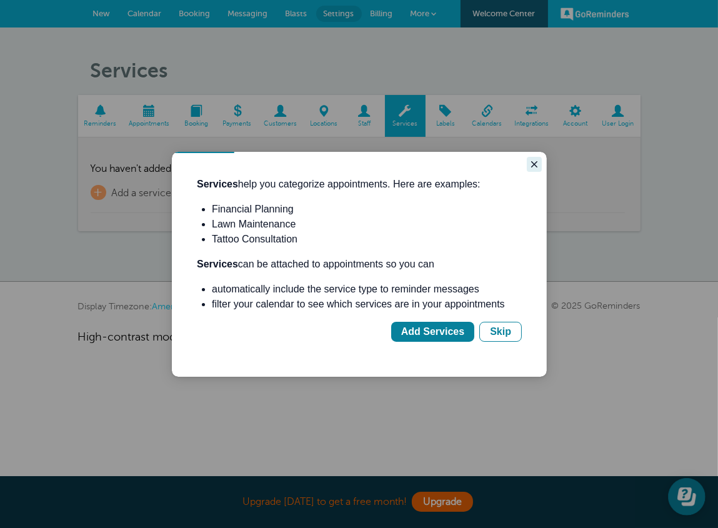
click at [536, 166] on icon "Close guide" at bounding box center [534, 164] width 10 height 10
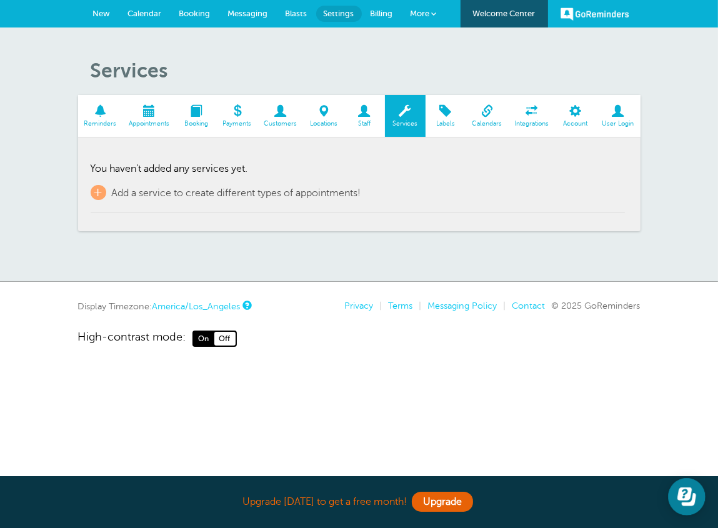
click at [482, 120] on span "Calendars" at bounding box center [487, 123] width 30 height 7
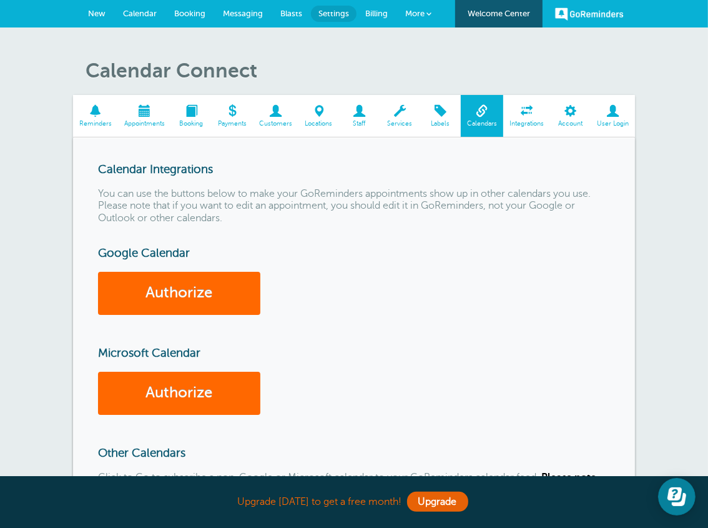
click at [518, 121] on span "Integrations" at bounding box center [527, 123] width 34 height 7
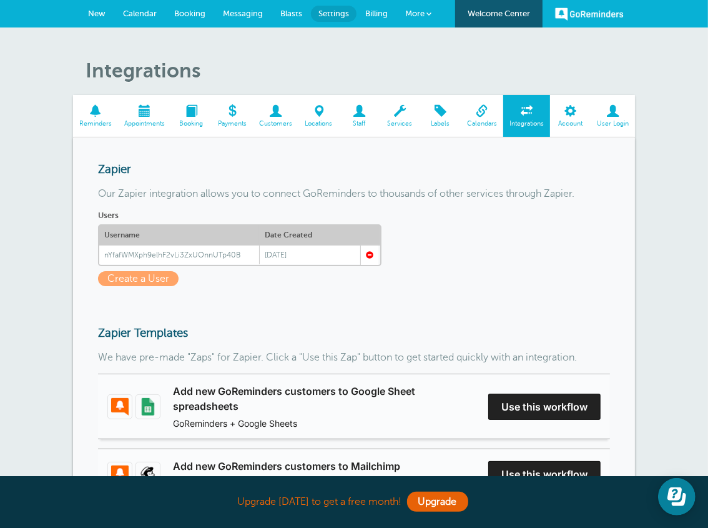
click at [334, 11] on span "Settings" at bounding box center [334, 13] width 31 height 9
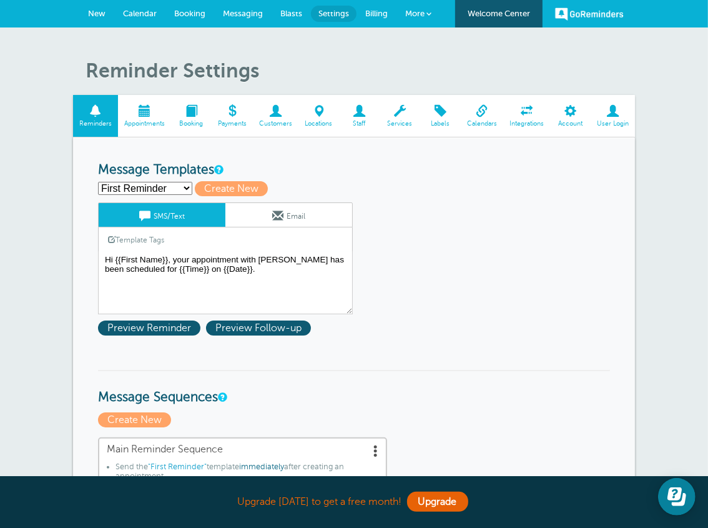
click at [477, 117] on span at bounding box center [482, 111] width 42 height 12
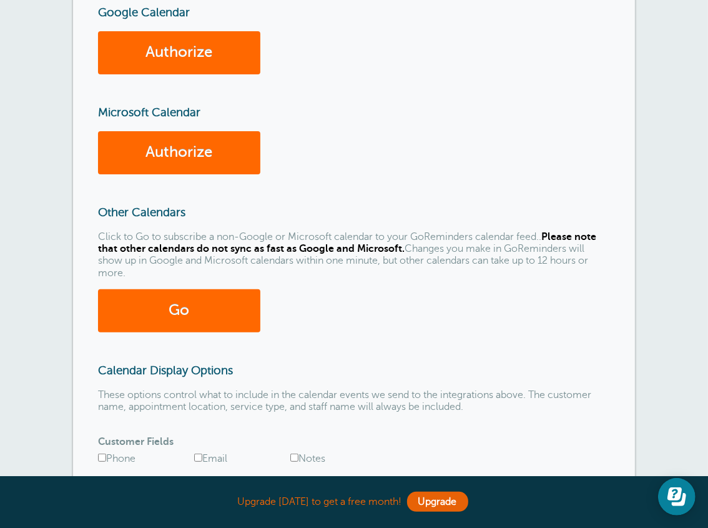
scroll to position [187, 0]
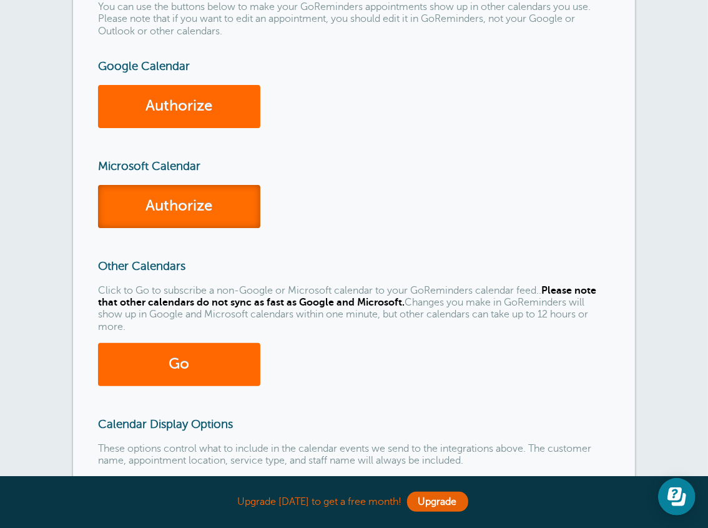
click at [194, 204] on link "Authorize" at bounding box center [179, 206] width 162 height 43
